Goal: Transaction & Acquisition: Book appointment/travel/reservation

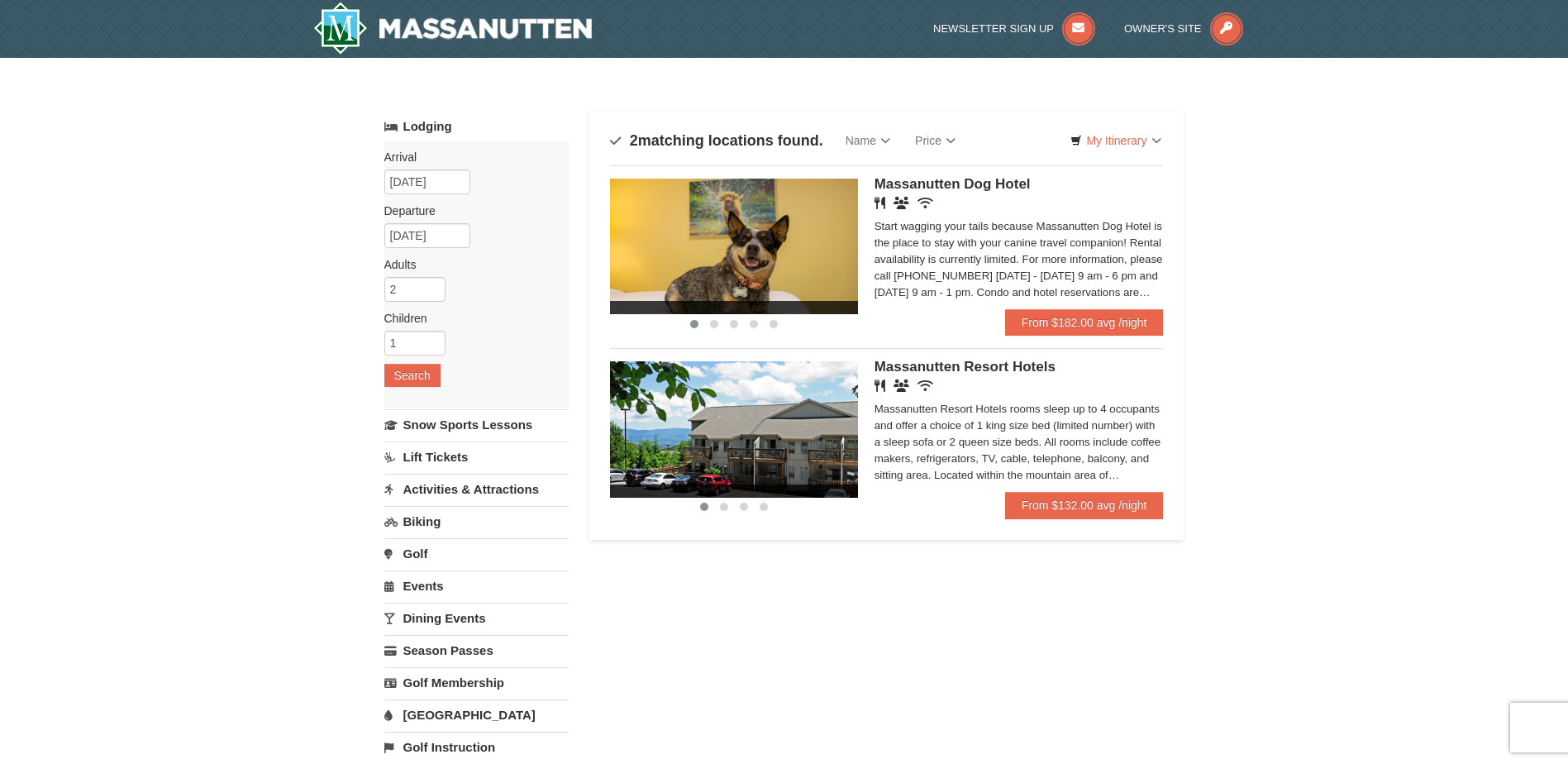
scroll to position [82, 0]
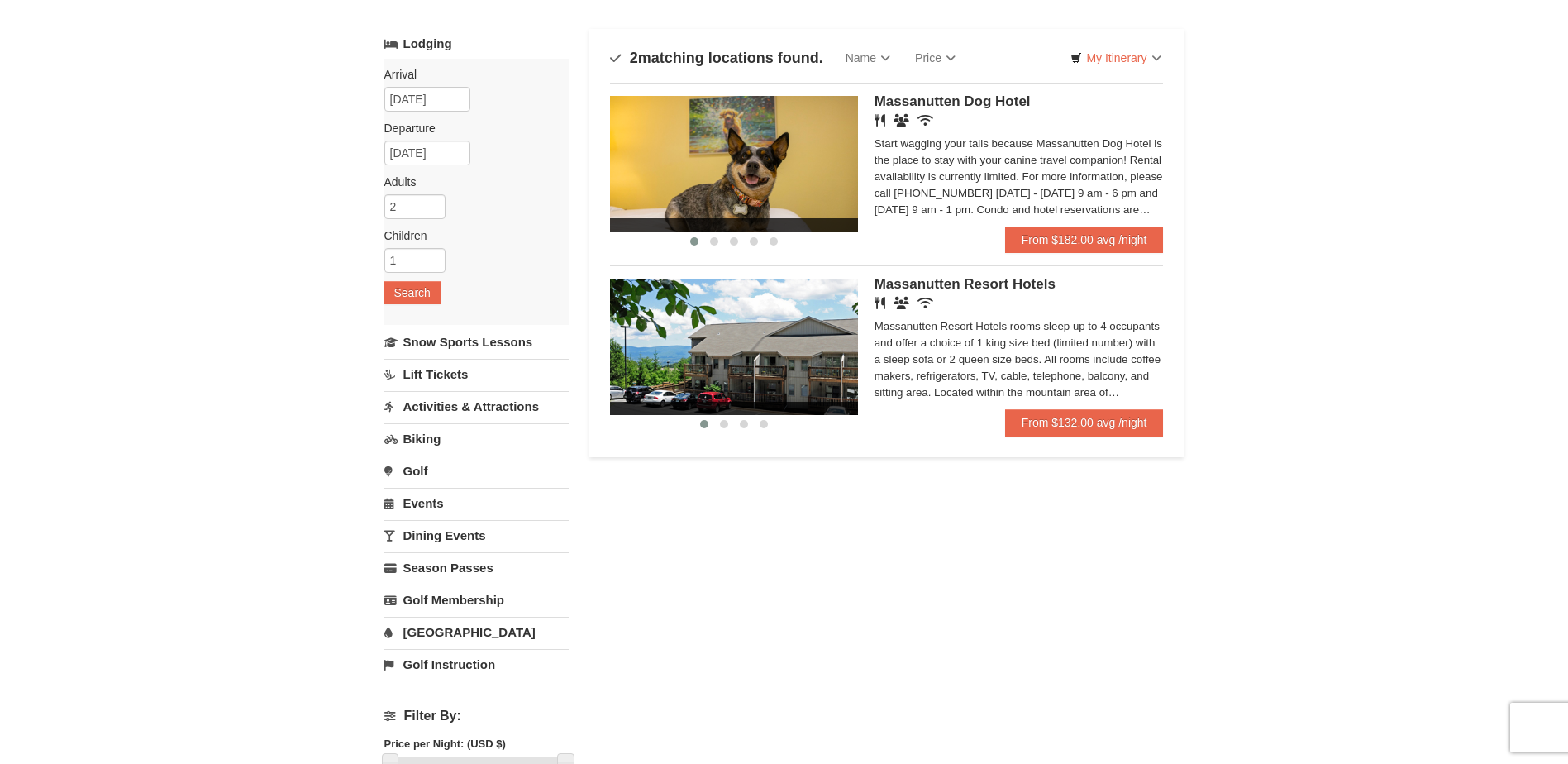
click at [435, 503] on link "Events" at bounding box center [477, 503] width 184 height 31
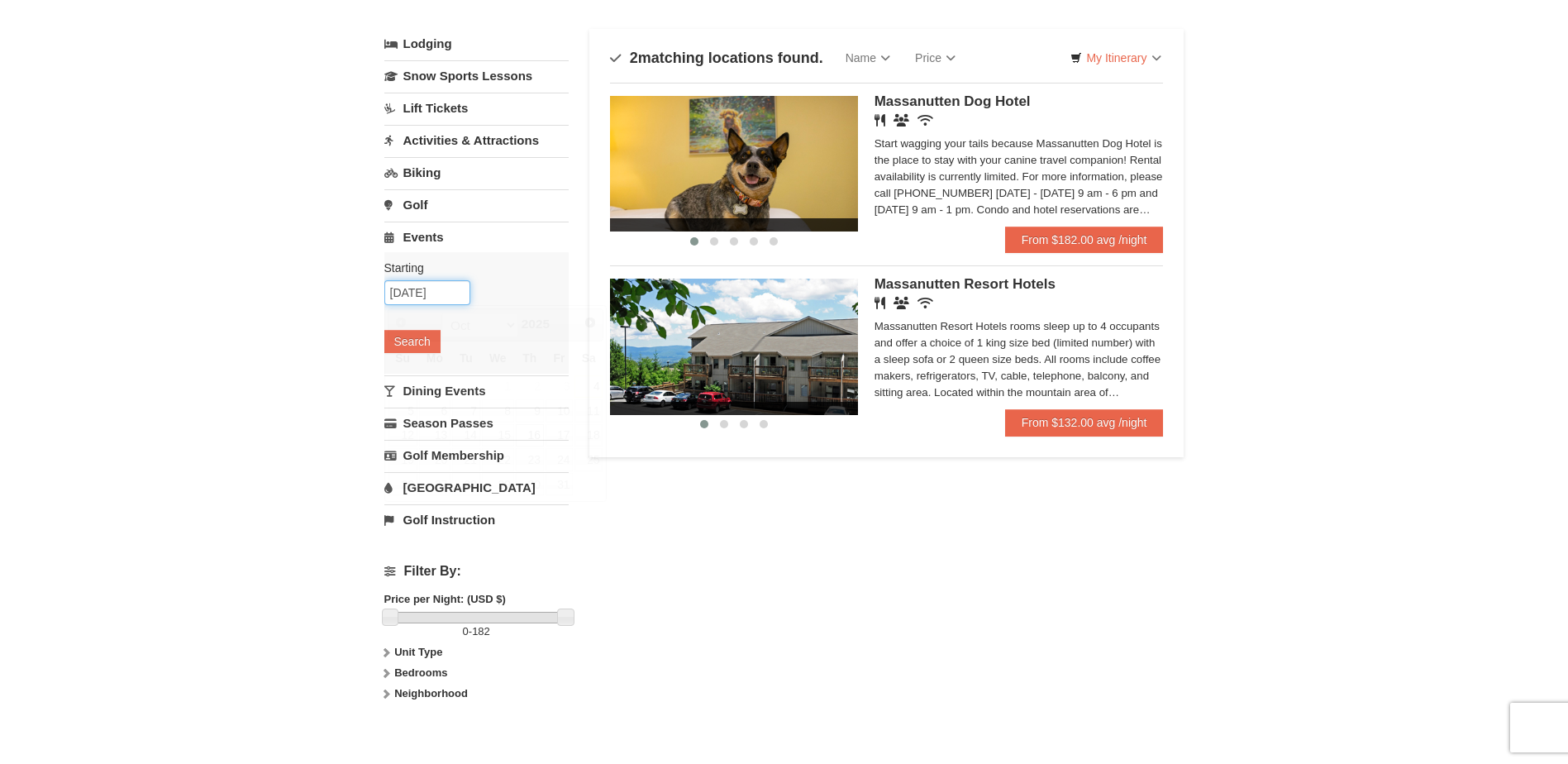
click at [419, 289] on input "[DATE]" at bounding box center [427, 293] width 86 height 25
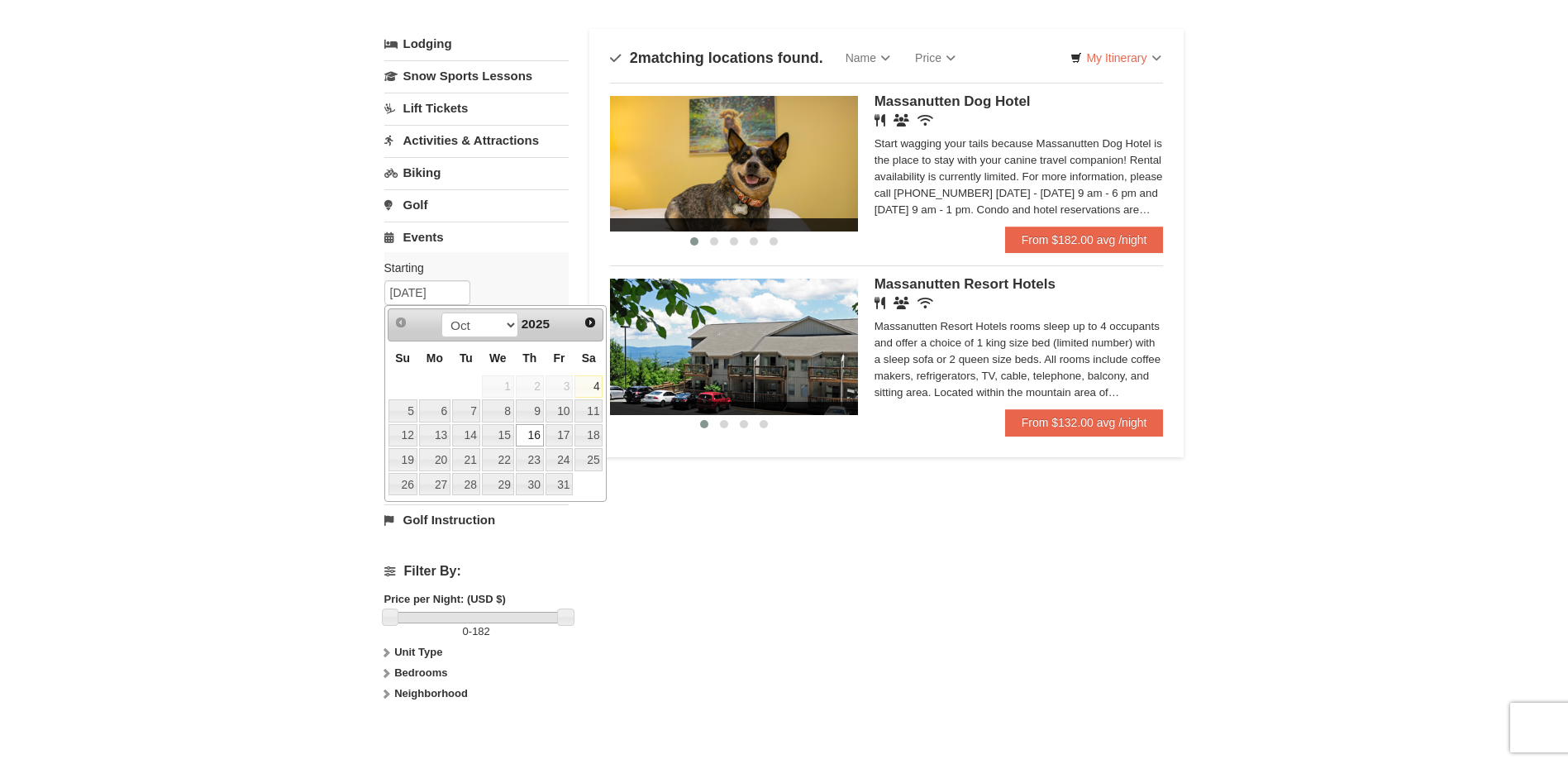
click at [492, 278] on div "Starting Please format dates MM/DD/YYYY Please format dates MM/DD/YYYY 10/16/20…" at bounding box center [477, 312] width 184 height 121
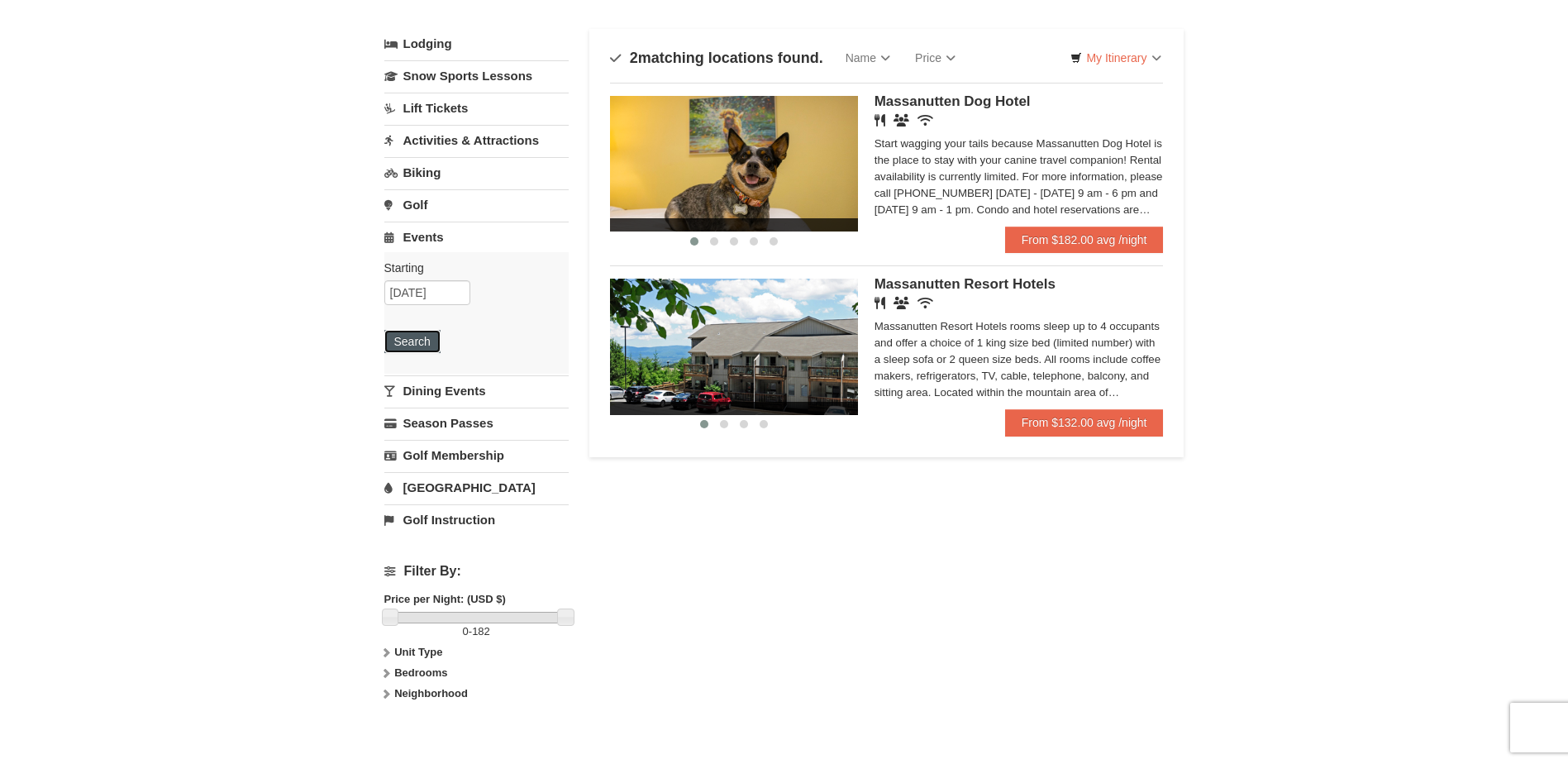
click at [415, 343] on button "Search" at bounding box center [413, 341] width 57 height 23
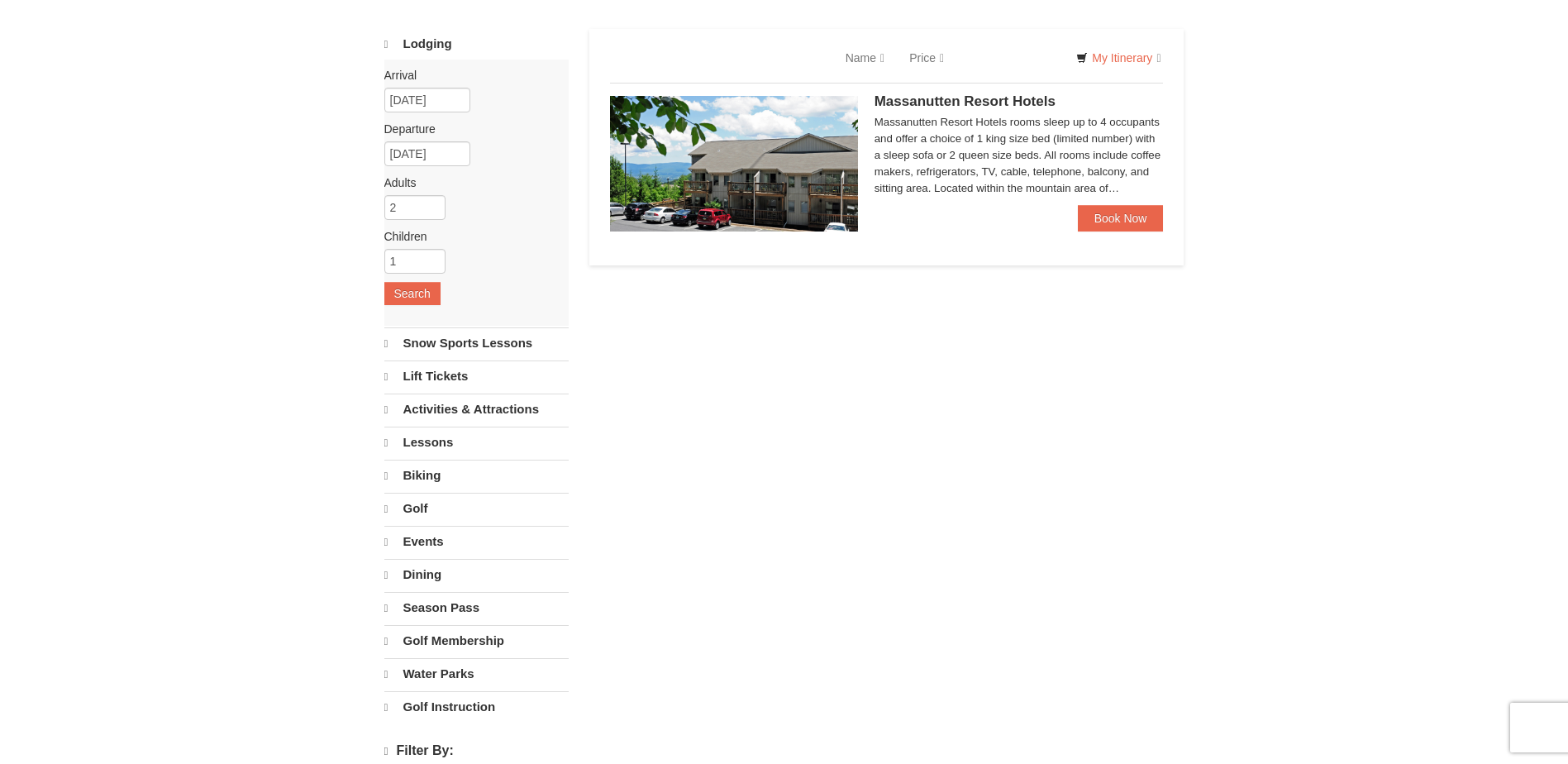
select select "10"
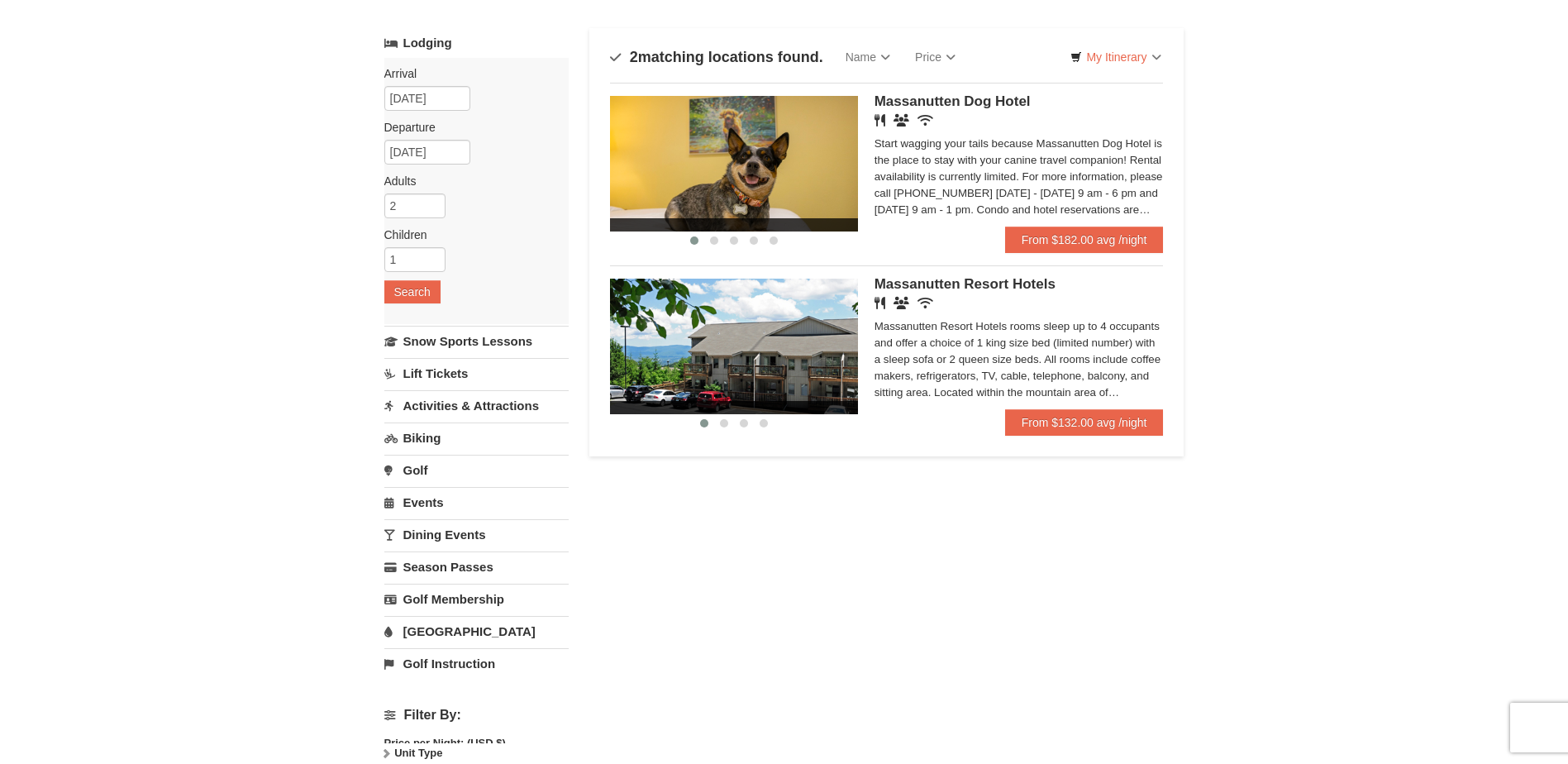
scroll to position [82, 0]
click at [970, 284] on span "Massanutten Resort Hotels" at bounding box center [965, 284] width 181 height 16
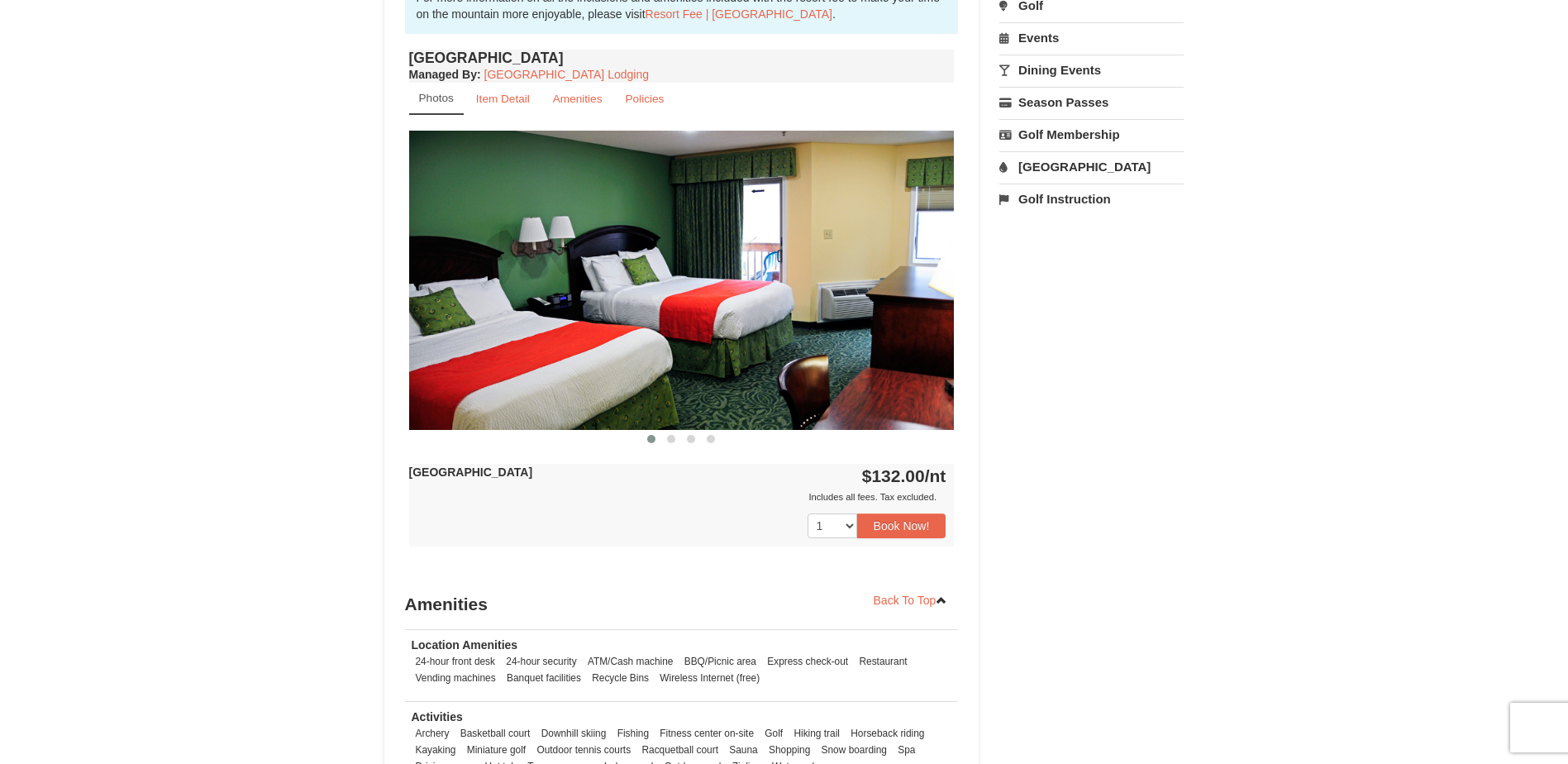
scroll to position [578, 0]
click at [932, 307] on img at bounding box center [682, 280] width 546 height 298
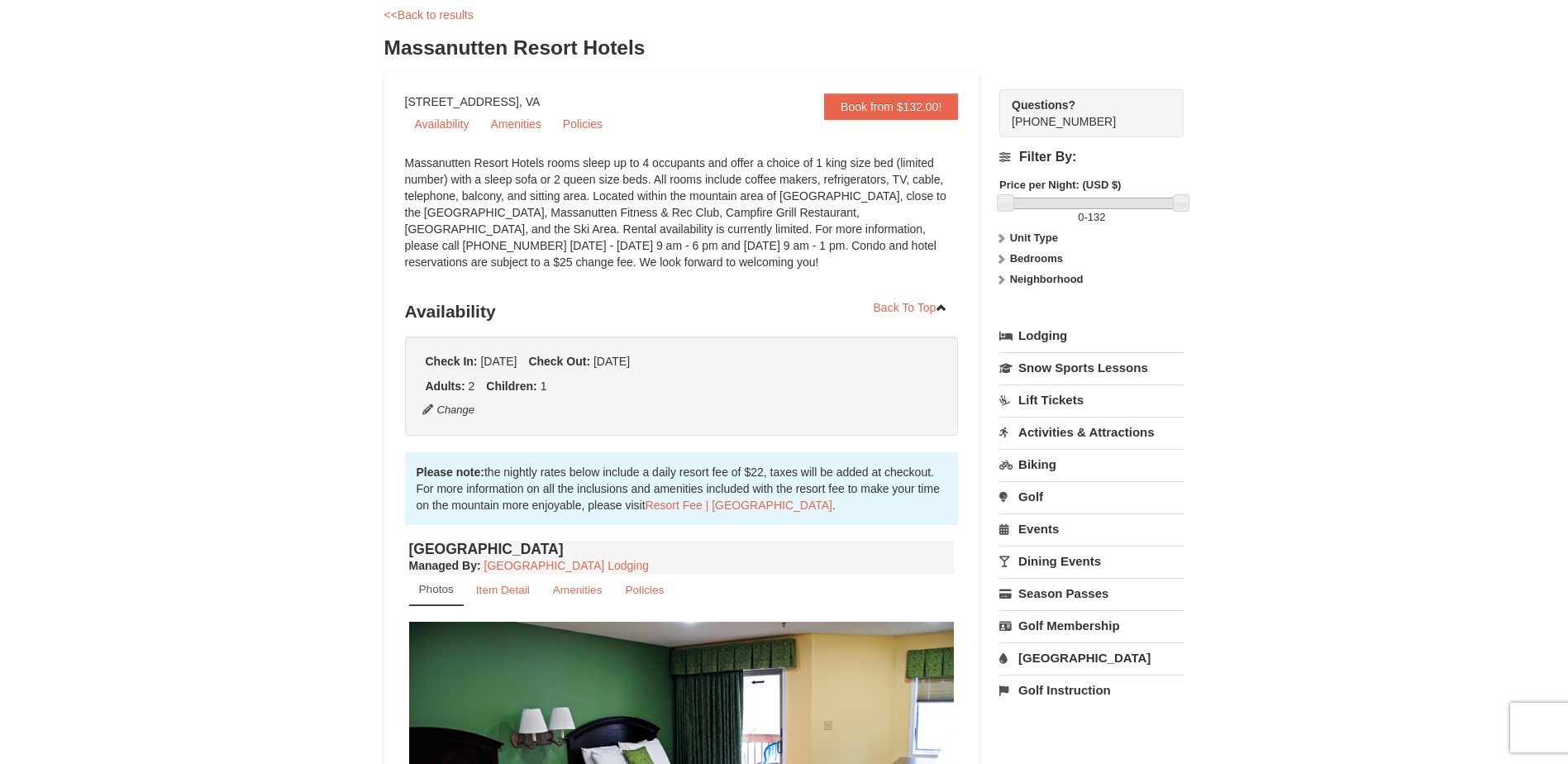
scroll to position [0, 0]
